Goal: Submit feedback/report problem

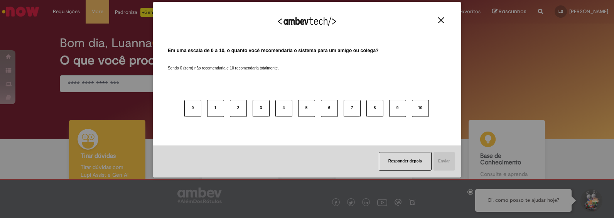
click at [444, 20] on button "Close" at bounding box center [441, 20] width 10 height 7
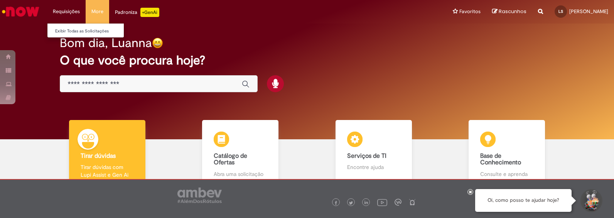
click at [69, 14] on li "Requisições Exibir Todas as Solicitações" at bounding box center [66, 11] width 39 height 23
click at [70, 32] on link "Exibir Todas as Solicitações" at bounding box center [89, 31] width 85 height 8
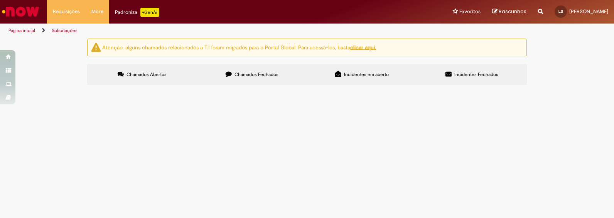
click at [231, 73] on icon at bounding box center [229, 74] width 6 height 6
click at [0, 0] on span "Emissão de Comodato" at bounding box center [0, 0] width 0 height 0
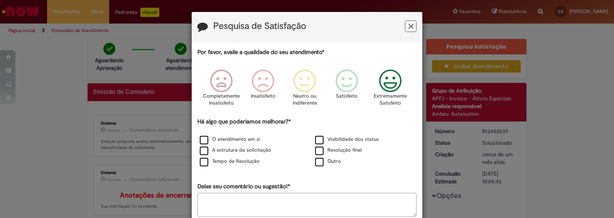
click at [387, 82] on icon "Feedback" at bounding box center [390, 80] width 29 height 23
click at [201, 142] on label "O atendimento em si" at bounding box center [230, 139] width 60 height 7
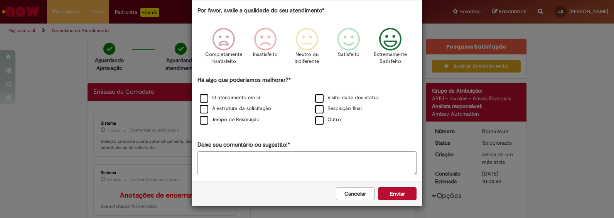
click at [401, 193] on button "Enviar" at bounding box center [397, 193] width 39 height 13
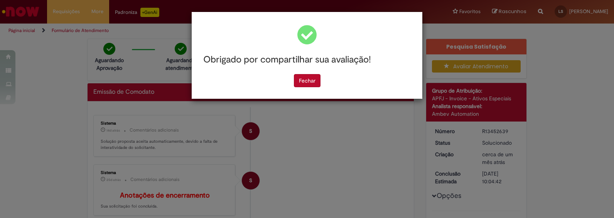
scroll to position [0, 0]
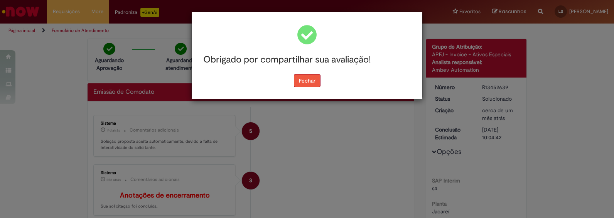
click at [302, 79] on button "Fechar" at bounding box center [307, 80] width 27 height 13
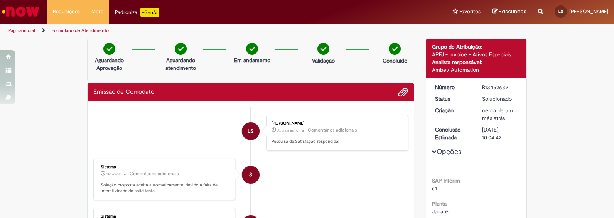
scroll to position [64, 0]
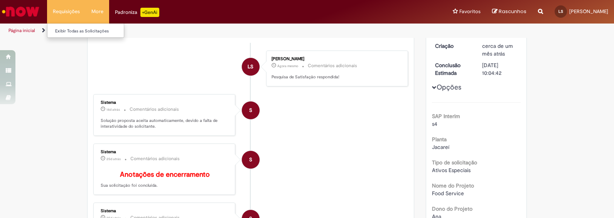
click at [62, 10] on li "Requisições Exibir Todas as Solicitações" at bounding box center [66, 11] width 39 height 23
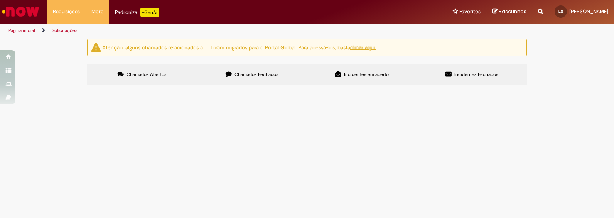
drag, startPoint x: 210, startPoint y: 190, endPoint x: 182, endPoint y: 184, distance: 28.7
click at [209, 189] on main "Solicitações Atenção: alguns chamados relacionados a T.I foram migrados para o …" at bounding box center [307, 128] width 614 height 180
drag, startPoint x: 247, startPoint y: 77, endPoint x: 253, endPoint y: 78, distance: 5.8
click at [249, 76] on span "Chamados Fechados" at bounding box center [256, 74] width 44 height 6
click at [268, 79] on label "Chamados Fechados" at bounding box center [252, 74] width 110 height 21
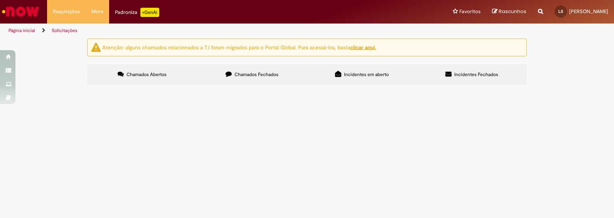
scroll to position [96, 0]
click at [0, 0] on span "Emissão de Comodato" at bounding box center [0, 0] width 0 height 0
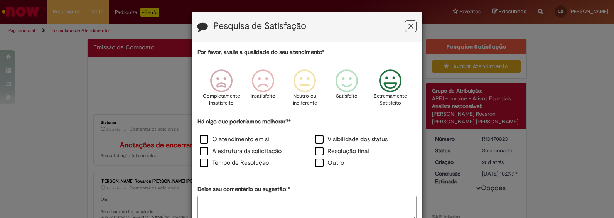
click at [381, 86] on icon "Feedback" at bounding box center [390, 80] width 29 height 23
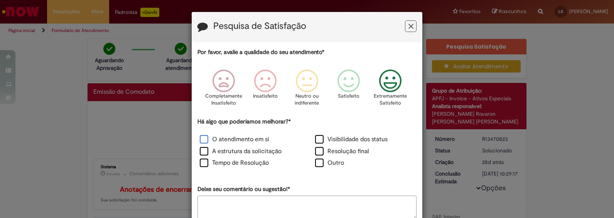
click at [200, 140] on label "O atendimento em si" at bounding box center [234, 139] width 69 height 9
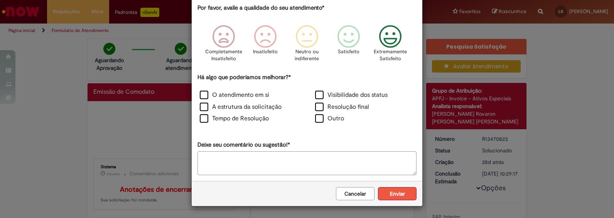
click at [391, 196] on button "Enviar" at bounding box center [397, 193] width 39 height 13
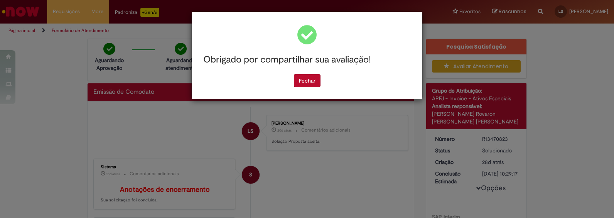
scroll to position [0, 0]
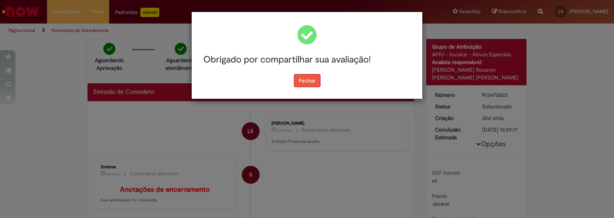
click at [310, 83] on button "Fechar" at bounding box center [307, 80] width 27 height 13
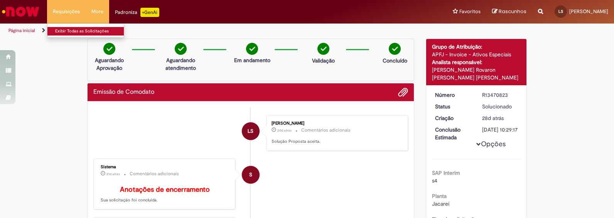
click at [62, 30] on link "Exibir Todas as Solicitações" at bounding box center [89, 31] width 85 height 8
